Goal: Navigation & Orientation: Find specific page/section

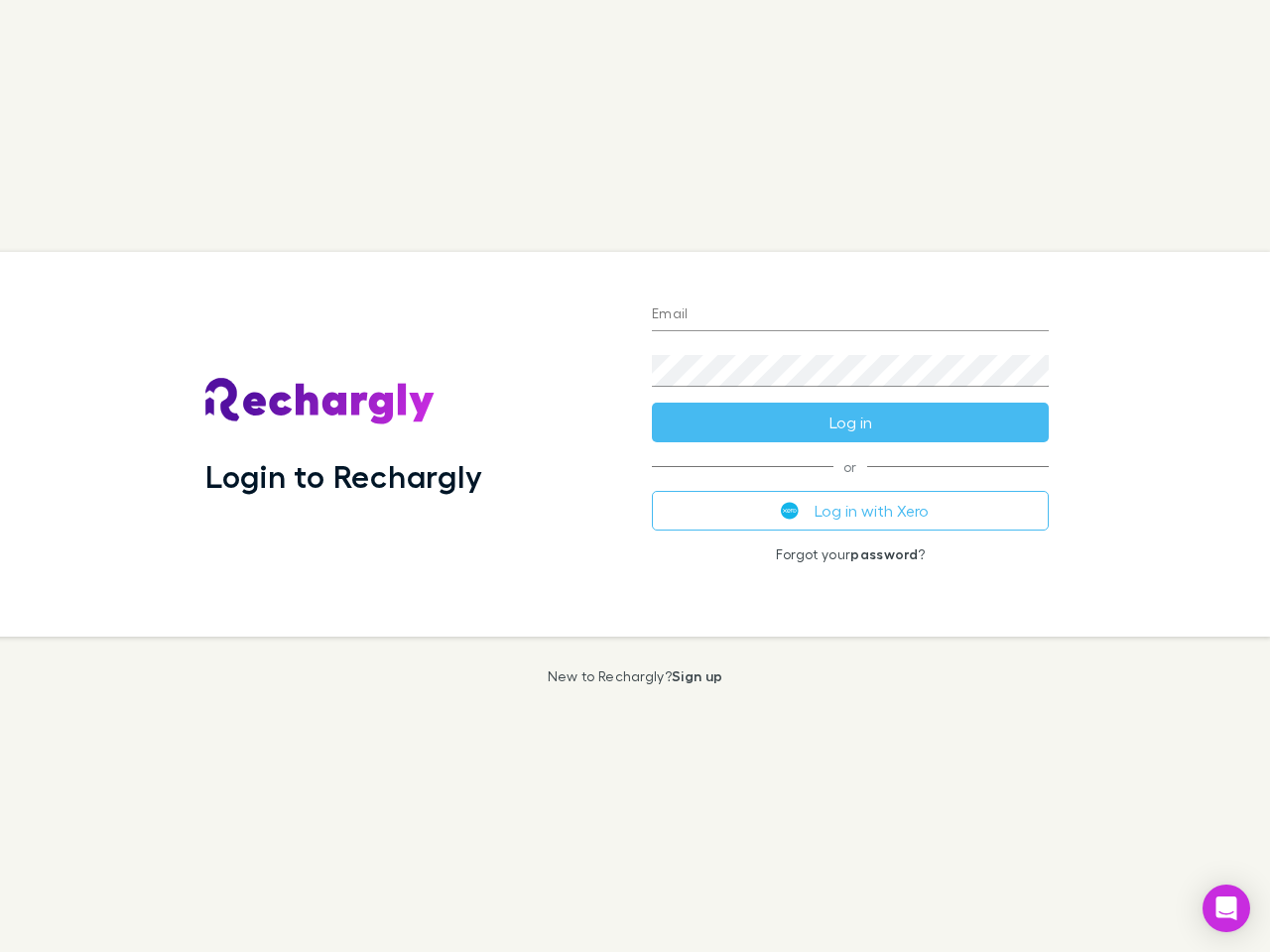
click at [635, 476] on div "Login to Rechargly" at bounding box center [413, 444] width 447 height 385
click at [850, 316] on input "Email" at bounding box center [849, 316] width 397 height 32
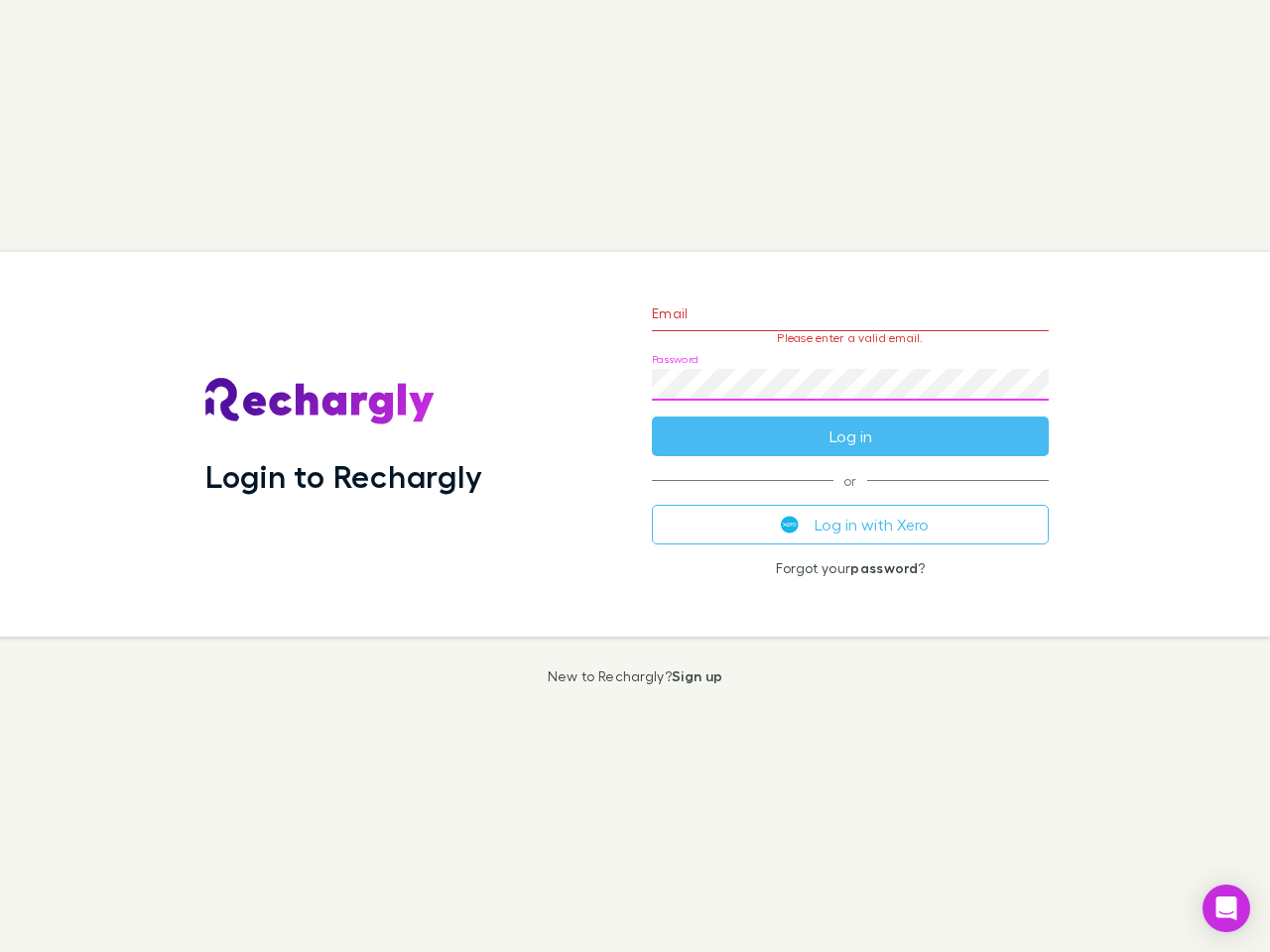
click at [850, 423] on form "Email Please enter a valid email. Password Log in" at bounding box center [849, 370] width 397 height 173
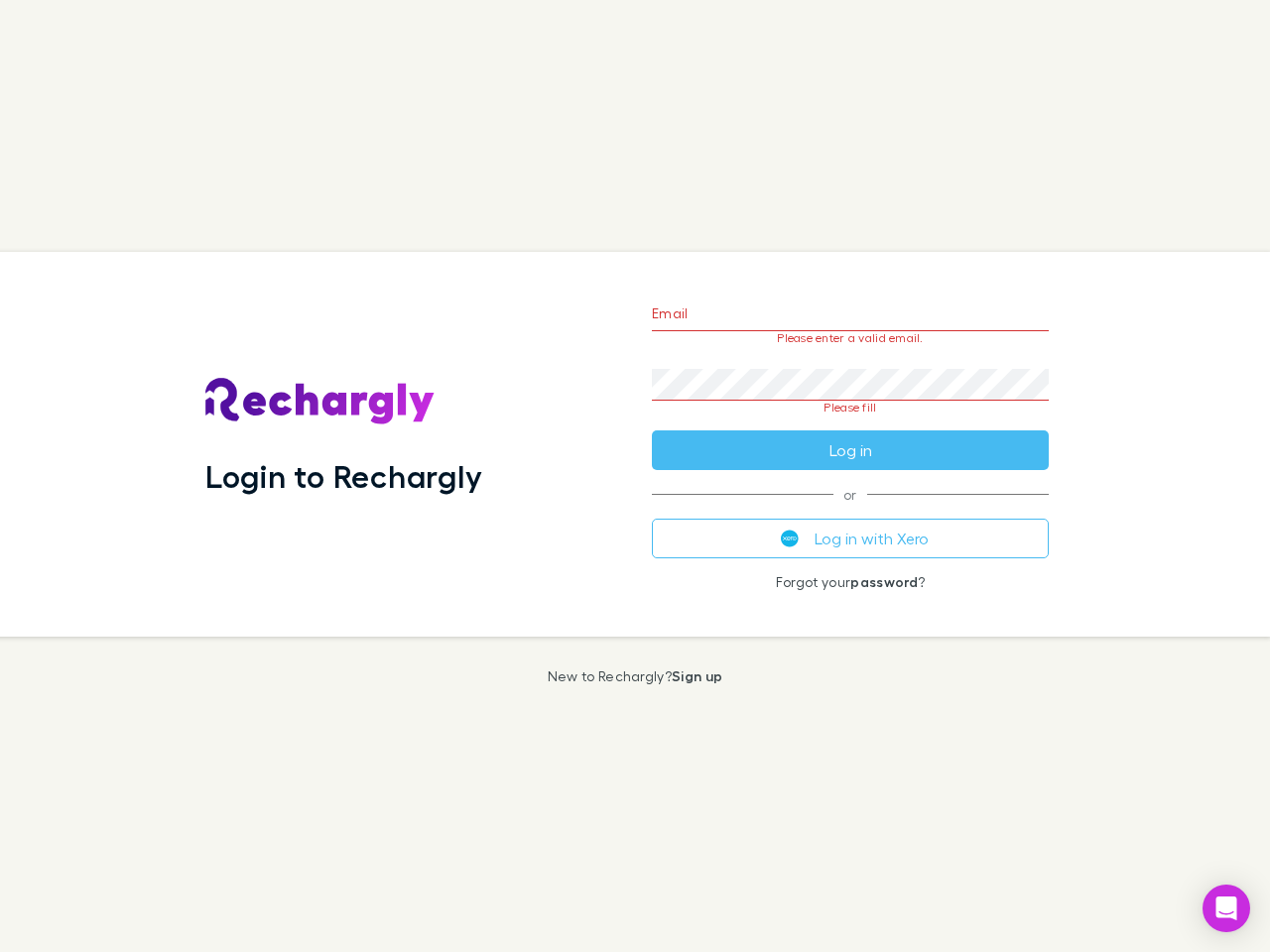
click at [850, 510] on div "Email Please enter a valid email. Password Please fill Log in or Log in with Xe…" at bounding box center [849, 444] width 429 height 385
click at [1226, 908] on icon "Open Intercom Messenger" at bounding box center [1226, 909] width 21 height 24
